Goal: Book appointment/travel/reservation

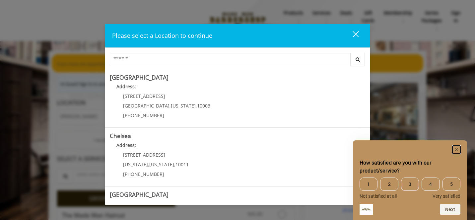
click at [458, 150] on rect "Hide survey" at bounding box center [457, 150] width 8 height 8
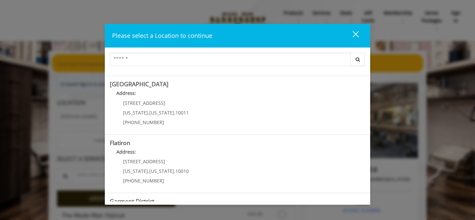
scroll to position [161, 0]
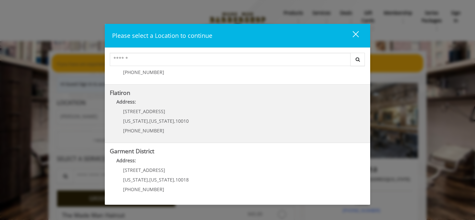
click at [205, 120] on "Flatiron Address: [STREET_ADDRESS][US_STATE][US_STATE] (917) 475-1765" at bounding box center [238, 114] width 256 height 48
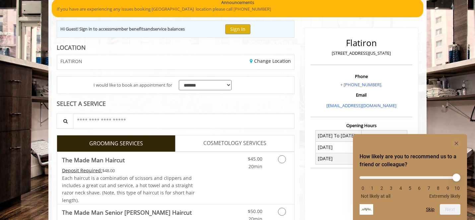
scroll to position [111, 0]
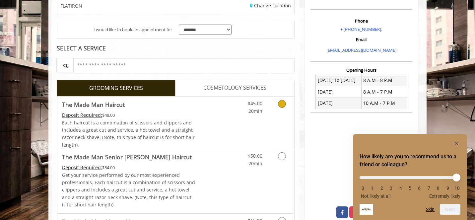
click at [283, 104] on icon "Grooming services" at bounding box center [282, 104] width 8 height 8
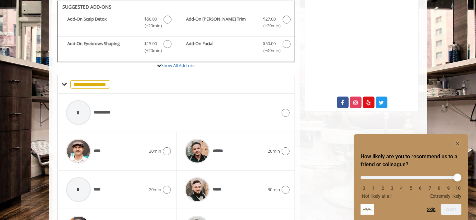
scroll to position [276, 0]
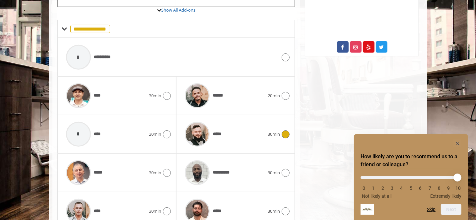
click at [270, 131] on span "30min" at bounding box center [274, 134] width 12 height 7
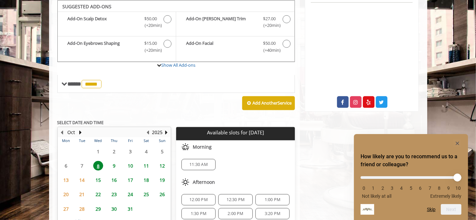
scroll to position [273, 0]
